Goal: Transaction & Acquisition: Subscribe to service/newsletter

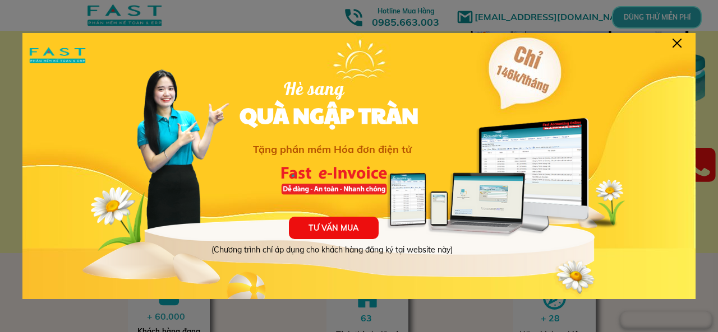
click at [672, 43] on div at bounding box center [676, 43] width 9 height 9
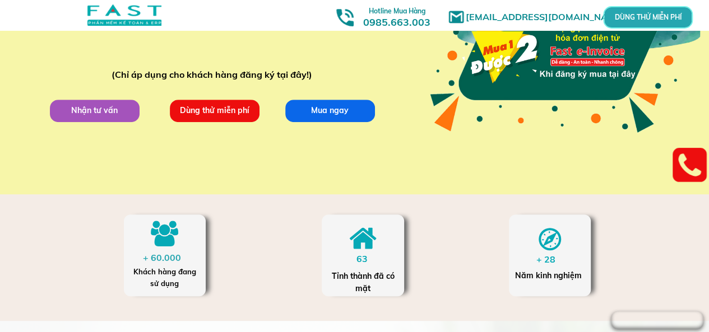
scroll to position [281, 0]
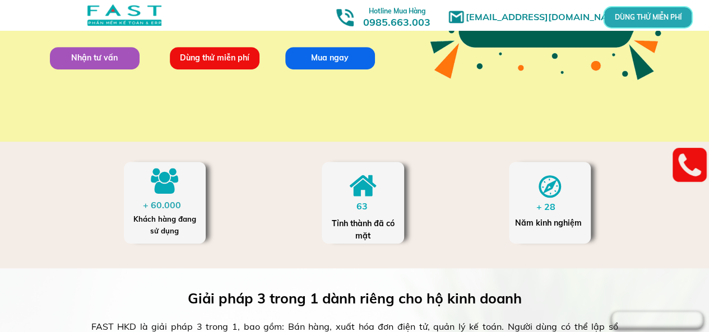
click at [205, 61] on p "Dùng thử miễn phí" at bounding box center [214, 58] width 90 height 22
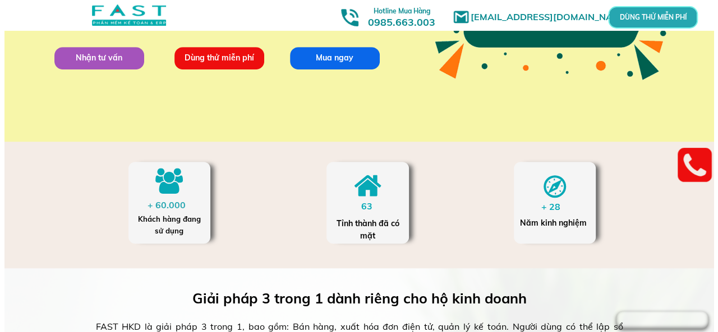
scroll to position [0, 0]
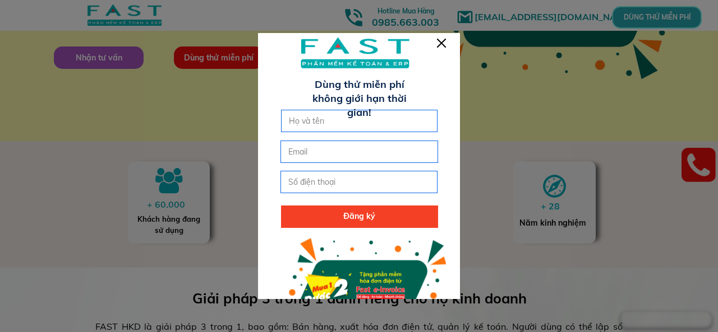
click at [321, 126] on input "text" at bounding box center [359, 120] width 147 height 21
click at [327, 123] on input "text" at bounding box center [359, 120] width 147 height 21
type input "[EMAIL_ADDRESS][DOMAIN_NAME]"
drag, startPoint x: 405, startPoint y: 122, endPoint x: 213, endPoint y: 124, distance: 191.8
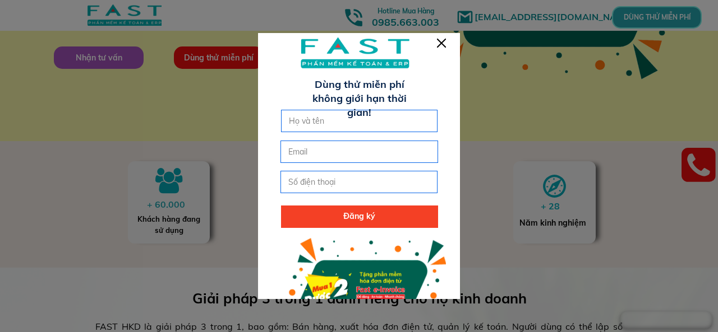
click at [309, 147] on input "email" at bounding box center [358, 151] width 147 height 21
paste input "[EMAIL_ADDRESS][DOMAIN_NAME]"
type input "[EMAIL_ADDRESS][DOMAIN_NAME]"
click at [355, 126] on input "text" at bounding box center [359, 120] width 147 height 21
drag, startPoint x: 414, startPoint y: 152, endPoint x: 151, endPoint y: 144, distance: 263.1
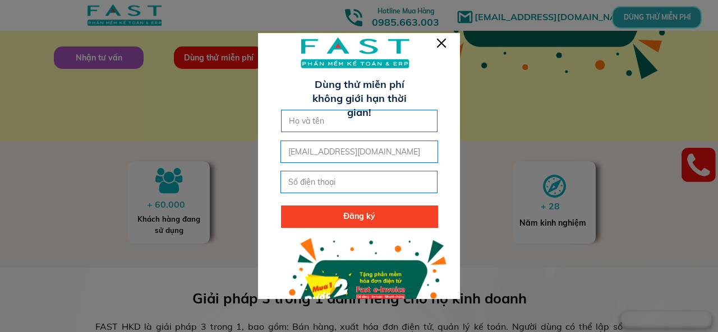
click at [343, 125] on input "text" at bounding box center [359, 120] width 147 height 21
type input "[PERSON_NAME] [PERSON_NAME]"
type input "canhnguyentuyen"
drag, startPoint x: 324, startPoint y: 122, endPoint x: 427, endPoint y: 127, distance: 103.3
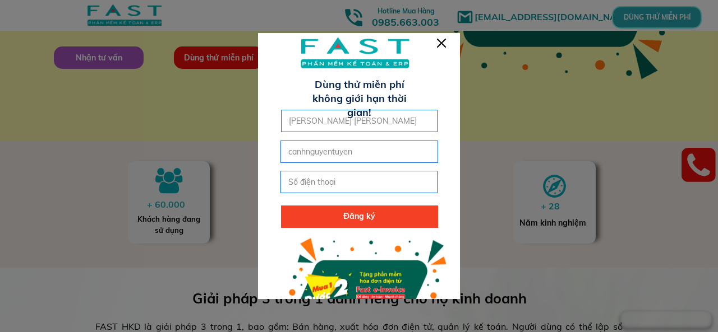
click at [427, 127] on input "[PERSON_NAME] [PERSON_NAME]" at bounding box center [359, 120] width 147 height 21
type input "[PERSON_NAME] [PERSON_NAME]"
click at [386, 152] on input "canhnguyentuyen" at bounding box center [358, 151] width 147 height 21
type input "[EMAIL_ADDRESS][DOMAIN_NAME]"
type input "0915822268"
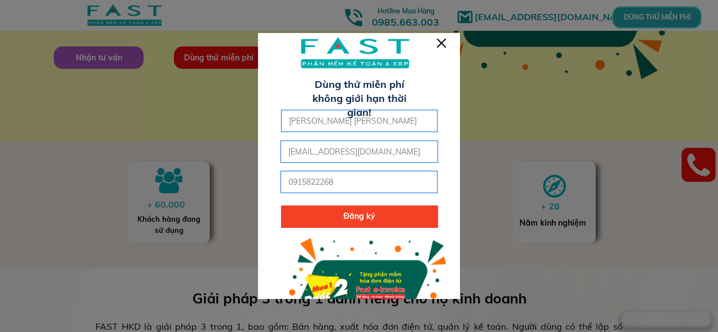
click at [375, 212] on p "Đăng ký" at bounding box center [359, 217] width 157 height 22
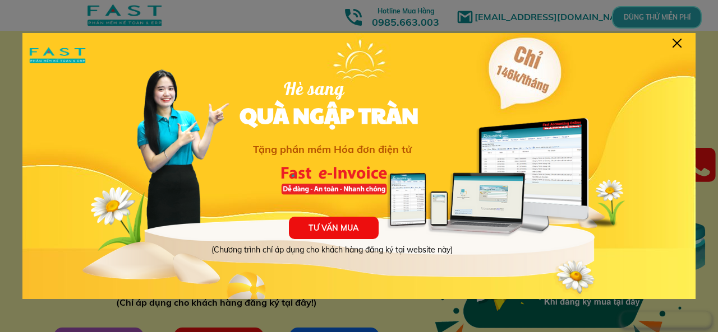
click at [675, 43] on div at bounding box center [676, 43] width 9 height 9
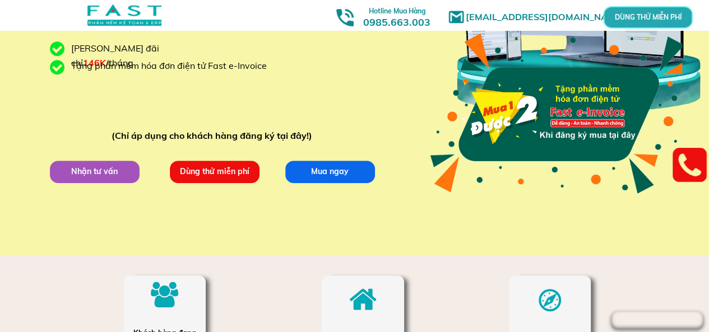
scroll to position [168, 0]
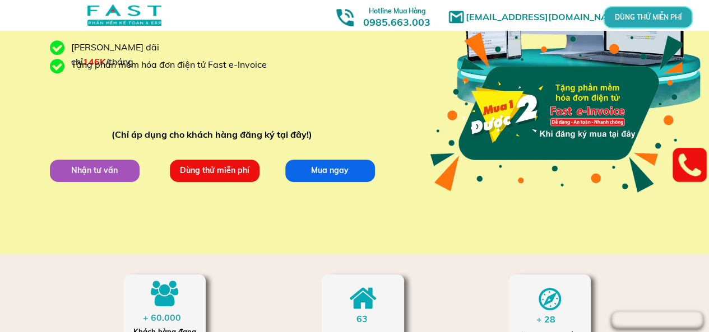
click at [203, 181] on p "Dùng thử miễn phí" at bounding box center [214, 170] width 90 height 22
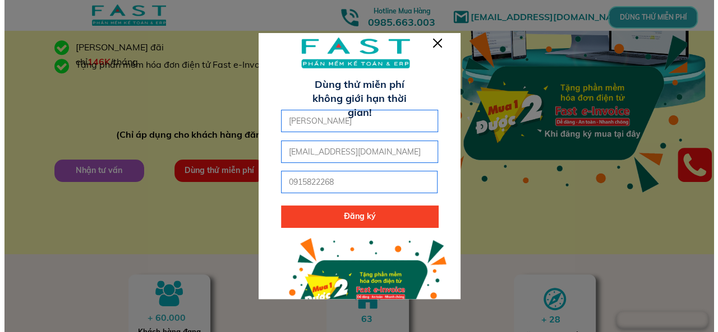
scroll to position [0, 0]
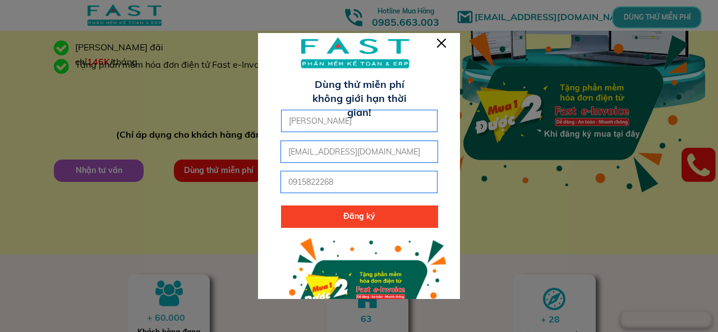
click at [438, 47] on div at bounding box center [441, 43] width 9 height 9
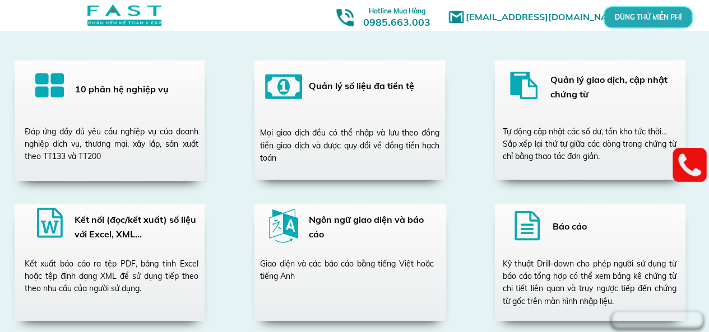
scroll to position [1906, 0]
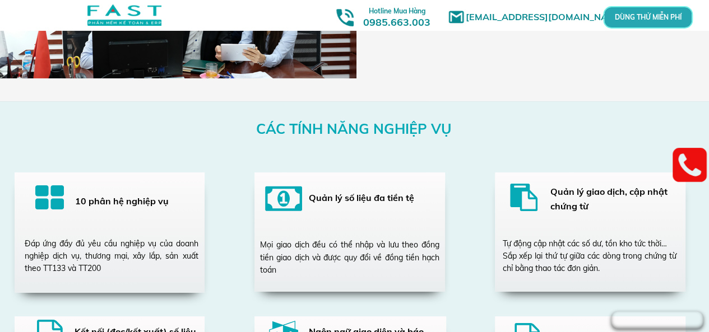
click at [44, 191] on div at bounding box center [49, 199] width 29 height 33
click at [66, 246] on div "Đáp ứng đầy đủ yêu cầu nghiệp vụ của doanh nghiệp dịch vụ, thương mại, xây lắp,…" at bounding box center [112, 257] width 174 height 38
click at [332, 196] on h3 "Quản lý số liệu đa tiền tệ" at bounding box center [371, 198] width 125 height 15
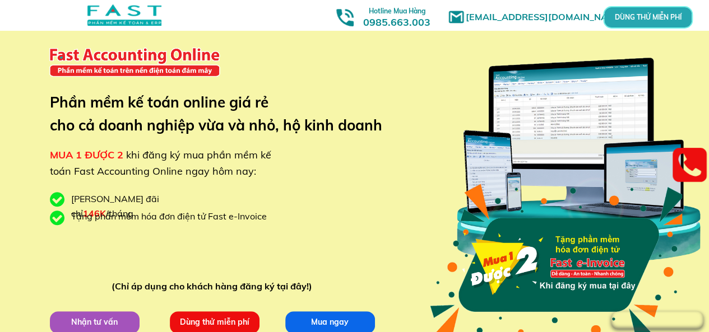
scroll to position [0, 0]
